Goal: Information Seeking & Learning: Understand process/instructions

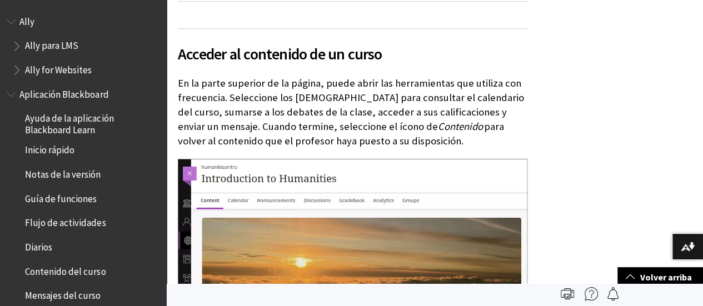
scroll to position [1424, 0]
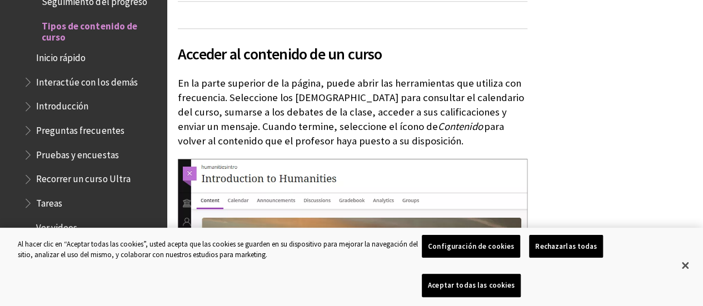
click at [111, 129] on span "Preguntas frecuentes" at bounding box center [80, 128] width 88 height 15
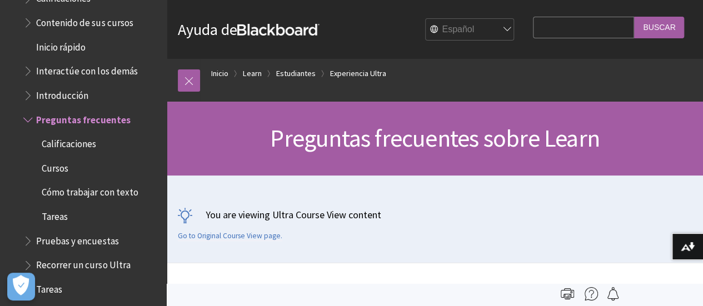
scroll to position [1247, 0]
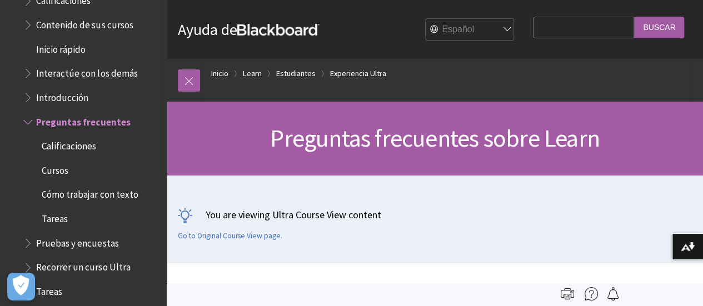
click at [111, 72] on span "Interactúe con los demás" at bounding box center [86, 71] width 101 height 15
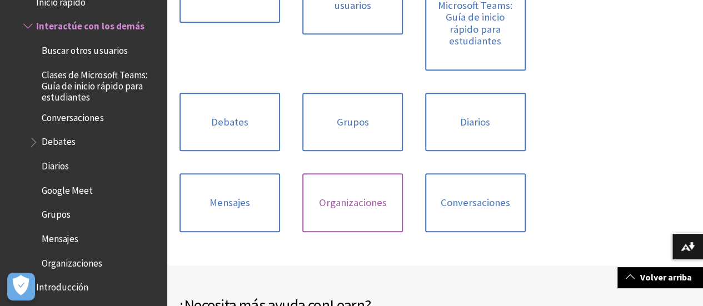
scroll to position [244, 0]
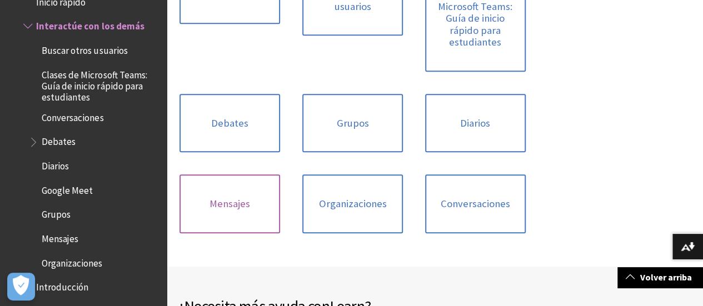
click at [280, 175] on link "Mensajes" at bounding box center [230, 204] width 101 height 59
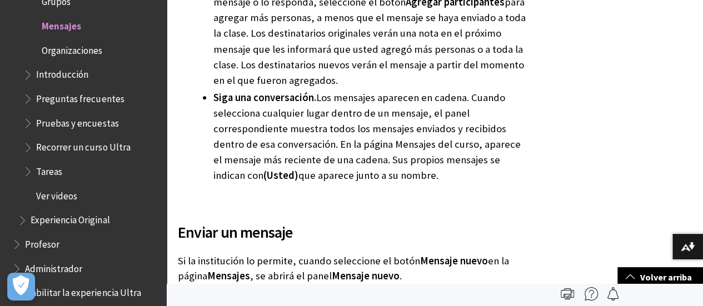
scroll to position [2377, 0]
